Goal: Task Accomplishment & Management: Complete application form

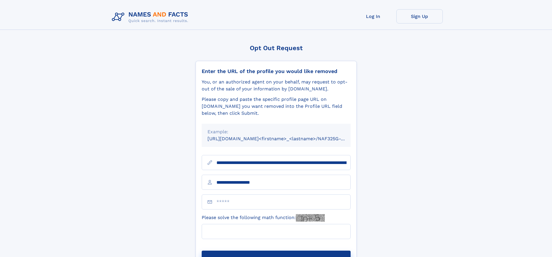
type input "**********"
type input "**"
click at [276, 251] on button "Submit Opt Out Request" at bounding box center [276, 260] width 149 height 19
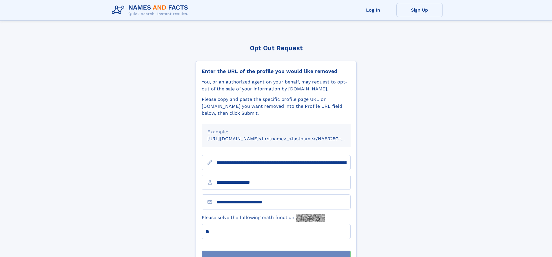
scroll to position [19, 0]
